Goal: Task Accomplishment & Management: Manage account settings

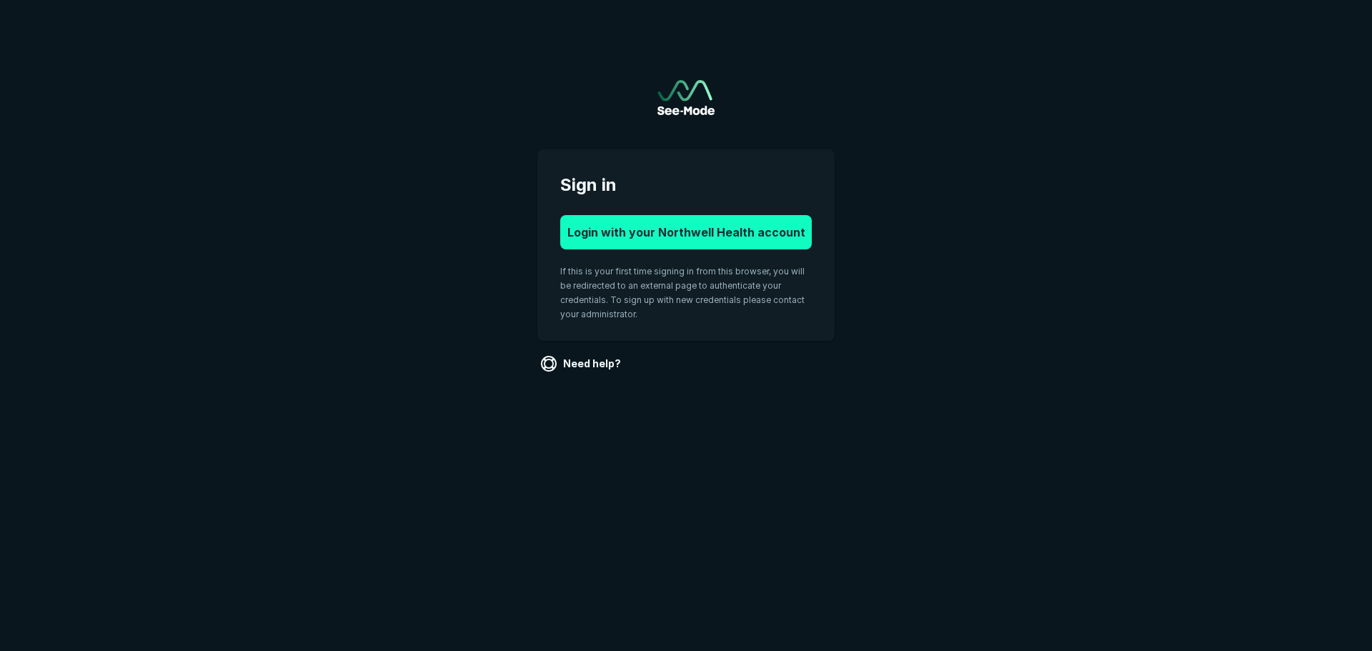
click at [709, 222] on button "Login with your Northwell Health account" at bounding box center [686, 232] width 252 height 34
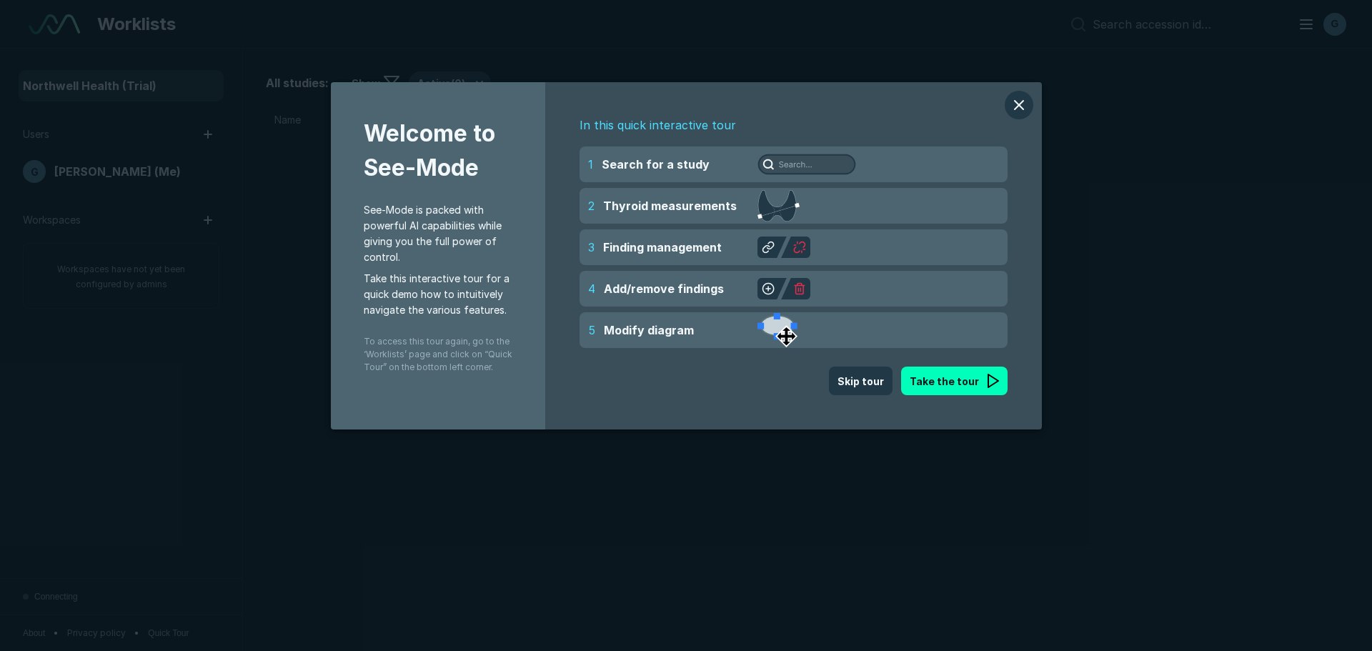
scroll to position [4288, 6689]
click at [1020, 99] on button "modal" at bounding box center [1019, 105] width 29 height 29
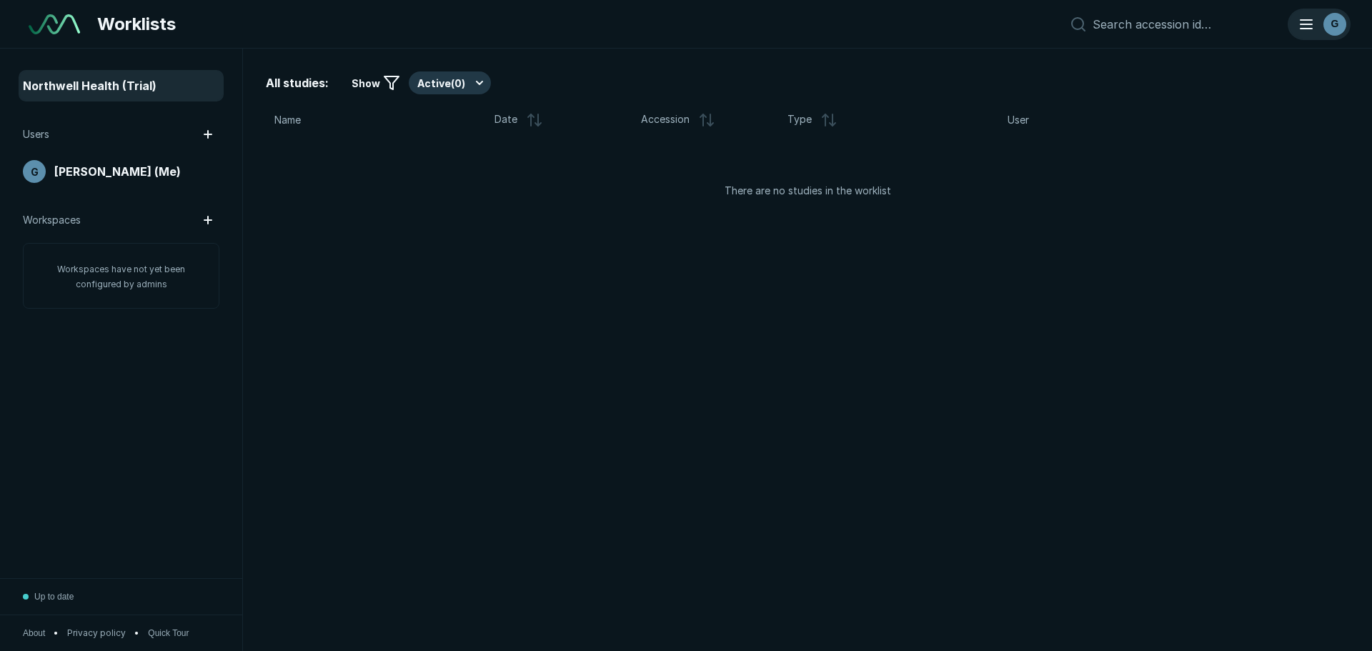
click at [1337, 23] on span "G" at bounding box center [1335, 23] width 8 height 15
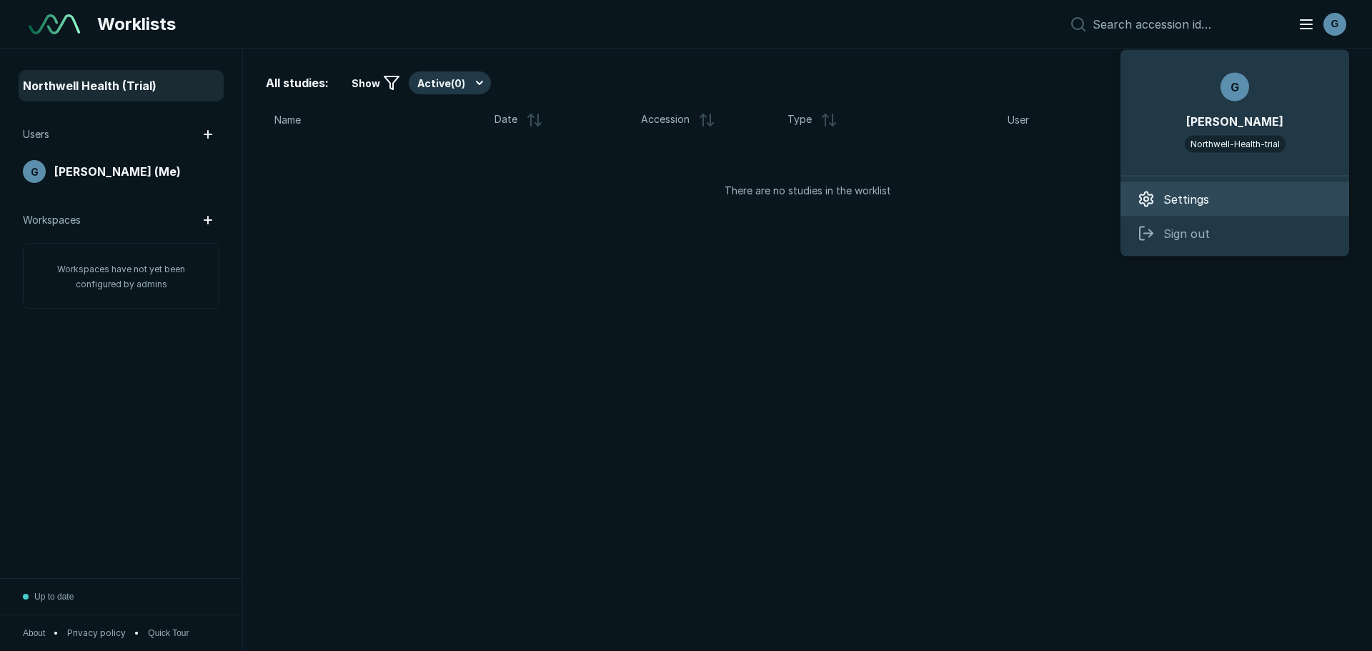
click at [1188, 194] on span "Settings" at bounding box center [1186, 199] width 46 height 17
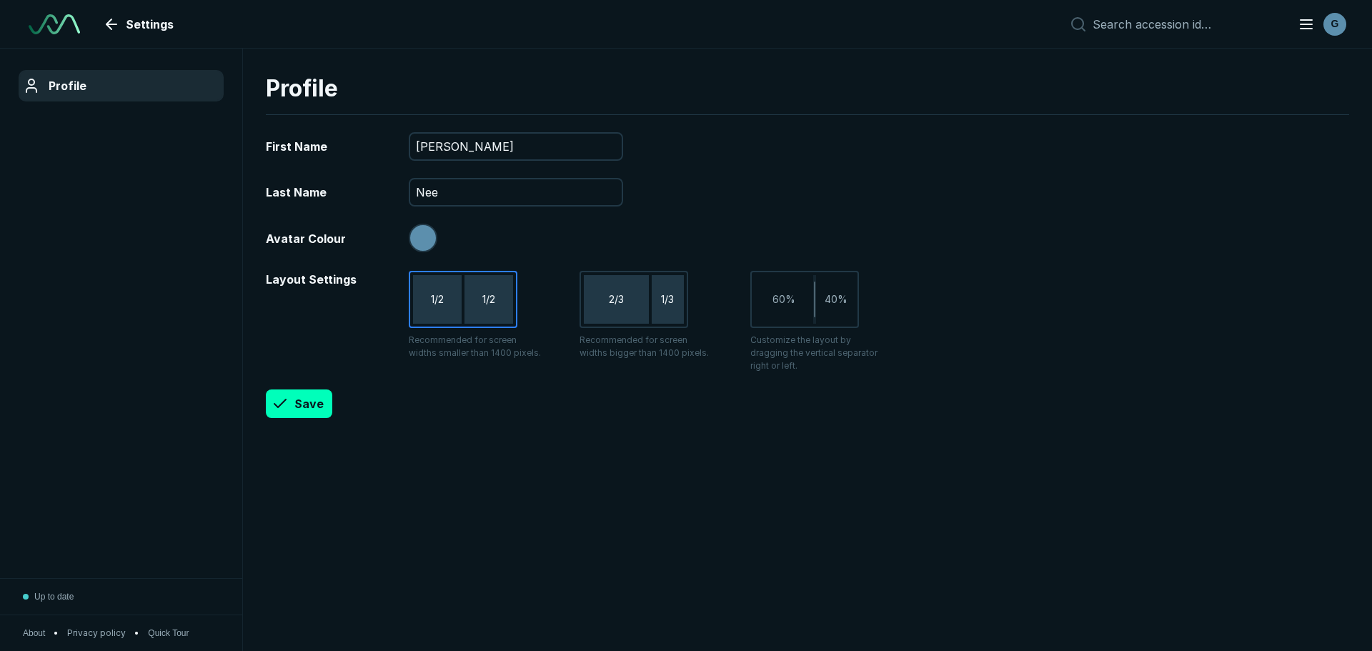
scroll to position [4288, 6689]
